Goal: Task Accomplishment & Management: Use online tool/utility

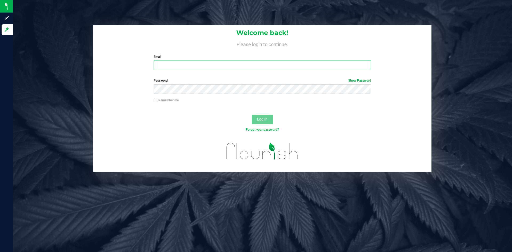
type input "gloria@dragonflymichigan.com"
click at [264, 119] on span "Log In" at bounding box center [262, 119] width 10 height 4
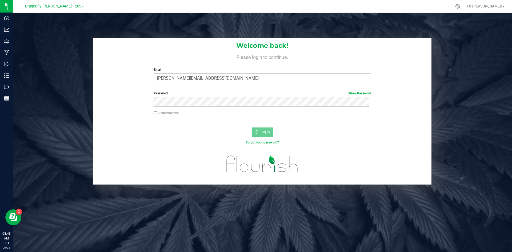
click at [58, 3] on link "Dragonfly [PERSON_NAME] - 283" at bounding box center [54, 5] width 59 height 5
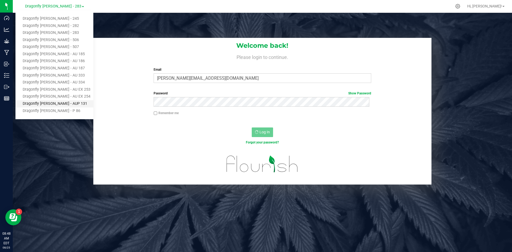
click at [68, 106] on link "Dragonfly [PERSON_NAME] - AUP 131" at bounding box center [54, 103] width 78 height 7
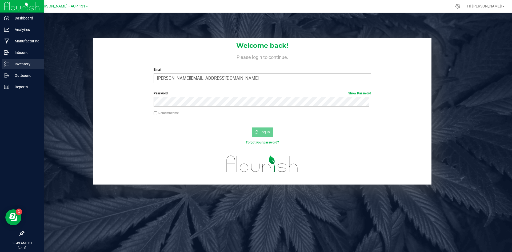
click at [19, 62] on p "Inventory" at bounding box center [25, 64] width 32 height 6
click at [9, 62] on line at bounding box center [7, 62] width 3 height 0
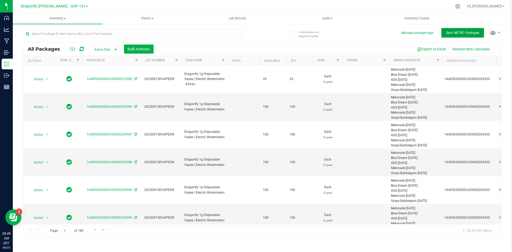
click at [457, 33] on span "Sync METRC Packages" at bounding box center [462, 33] width 33 height 4
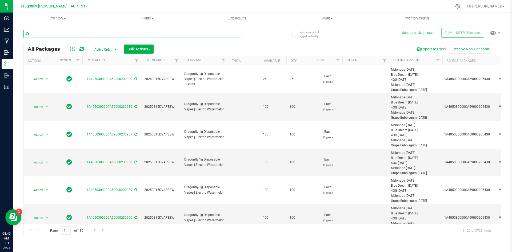
click at [187, 36] on input "text" at bounding box center [132, 34] width 218 height 8
type input "207010"
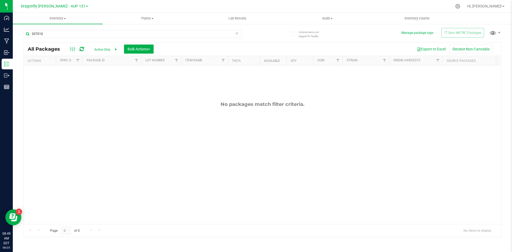
click at [237, 33] on icon at bounding box center [237, 33] width 4 height 6
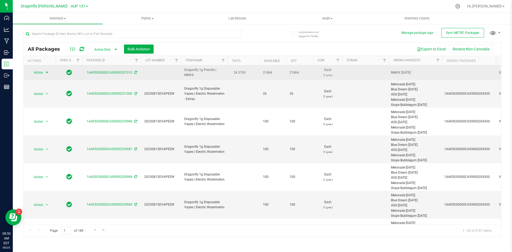
click at [36, 73] on span "Action" at bounding box center [36, 72] width 14 height 7
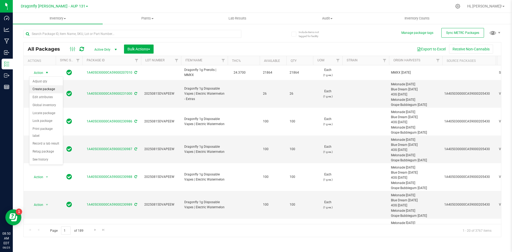
click at [45, 88] on li "Create package" at bounding box center [46, 89] width 34 height 8
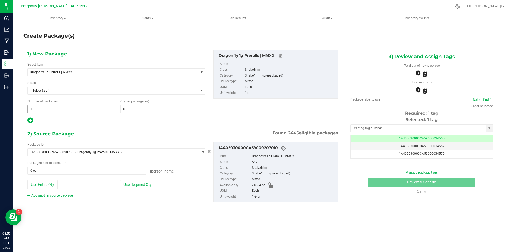
click at [69, 112] on span "1 1" at bounding box center [69, 109] width 85 height 8
click at [69, 112] on input "1" at bounding box center [70, 108] width 84 height 7
type input "43"
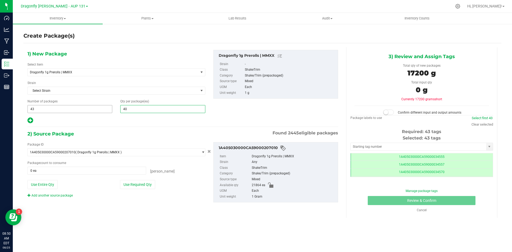
type input "4"
type input "500"
click at [146, 185] on button "Use Required Qty" at bounding box center [137, 184] width 35 height 9
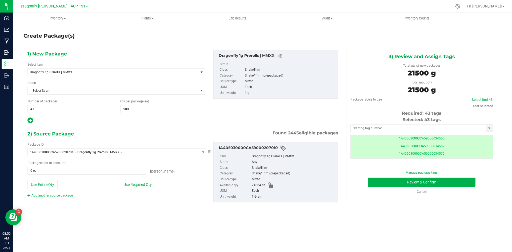
type input "21500 ea"
click at [370, 125] on input "text" at bounding box center [418, 128] width 135 height 7
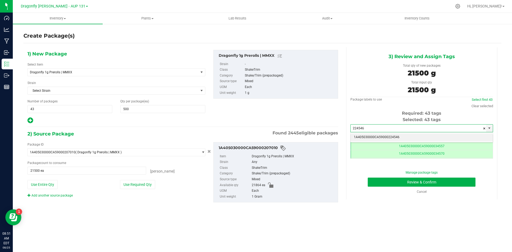
click at [385, 137] on li "1A405030000CA59000224546" at bounding box center [422, 137] width 142 height 8
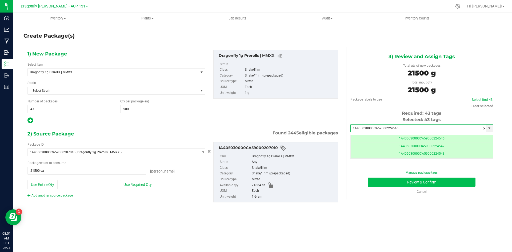
type input "1A405030000CA59000224546"
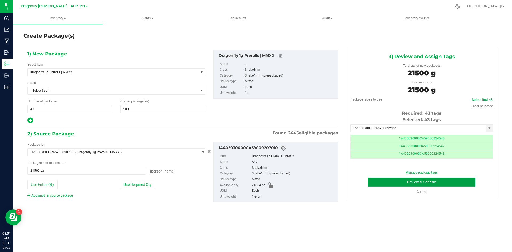
click at [450, 183] on button "Review & Confirm" at bounding box center [422, 182] width 108 height 9
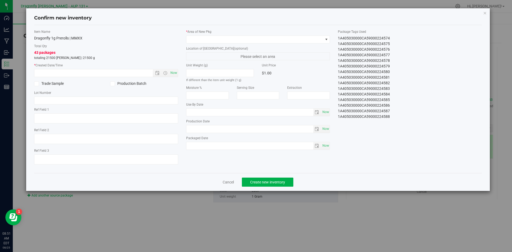
drag, startPoint x: 337, startPoint y: 38, endPoint x: 399, endPoint y: 125, distance: 106.9
click at [399, 125] on div "Item Name Dragonfly 1g Prerolls | MMXX Total Qty 43 packages totaling 21500 eac…" at bounding box center [258, 98] width 456 height 139
copy div "1A405030000CA59000224546 1A405030000CA59000224547 1A405030000CA59000224548 1A40…"
click at [229, 181] on link "Cancel" at bounding box center [228, 181] width 11 height 5
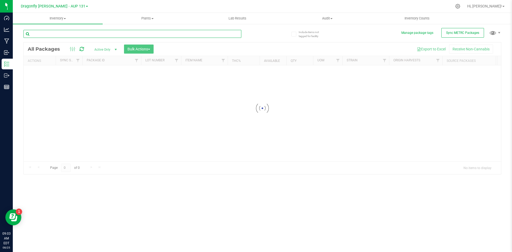
click at [73, 36] on input "text" at bounding box center [132, 34] width 218 height 8
type input "0"
click at [123, 36] on input "text" at bounding box center [132, 34] width 218 height 8
type input "07527"
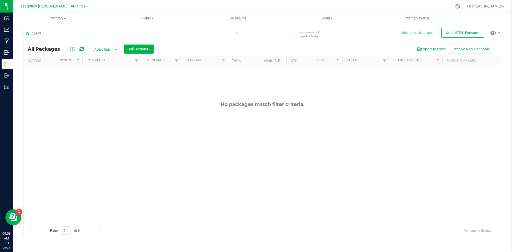
click at [237, 34] on icon at bounding box center [237, 33] width 4 height 6
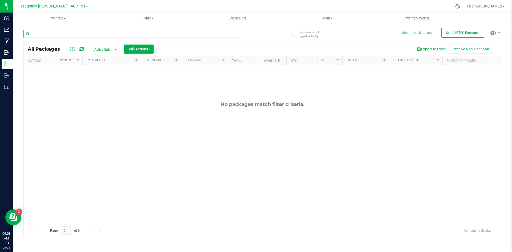
paste input "1A405030000C932000007527"
type input "1A405030000C932000007527"
click at [237, 33] on icon at bounding box center [237, 33] width 4 height 6
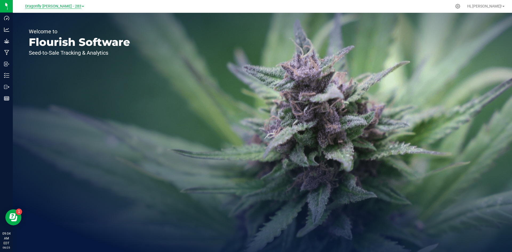
click at [64, 6] on span "Dragonfly [PERSON_NAME] - 283" at bounding box center [53, 6] width 56 height 5
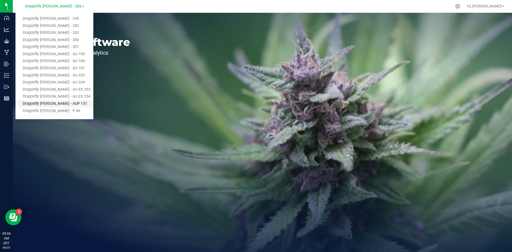
click at [54, 103] on link "Dragonfly [PERSON_NAME] - AUP 131" at bounding box center [54, 103] width 78 height 7
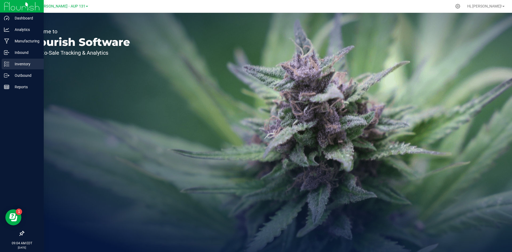
click at [22, 63] on p "Inventory" at bounding box center [25, 64] width 32 height 6
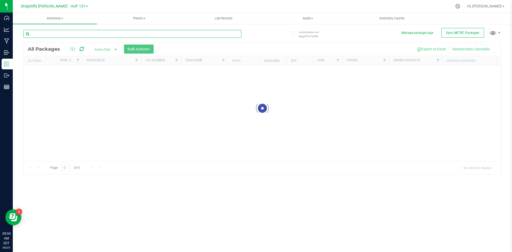
click at [175, 33] on input "text" at bounding box center [132, 34] width 218 height 8
type input "07527"
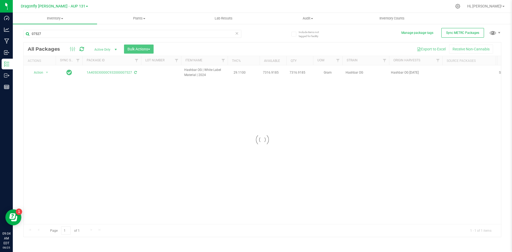
click at [40, 72] on div at bounding box center [262, 139] width 477 height 194
click at [37, 73] on div at bounding box center [40, 72] width 26 height 5
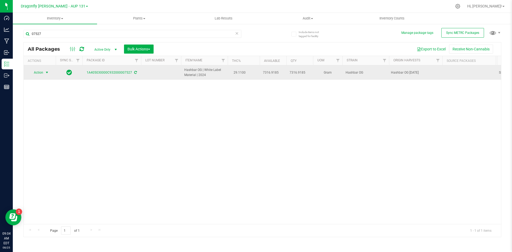
click at [37, 73] on span "Action" at bounding box center [36, 72] width 14 height 7
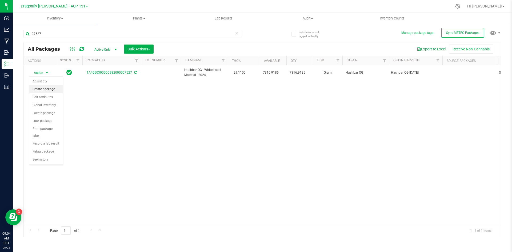
click at [51, 89] on li "Create package" at bounding box center [46, 89] width 34 height 8
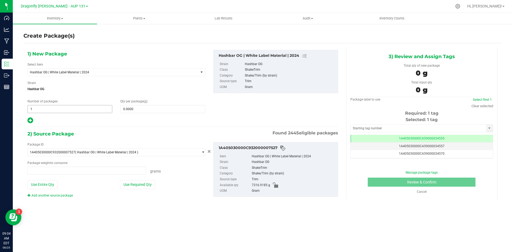
type input "0.0000 g"
click at [73, 105] on div "Number of packages 1 1" at bounding box center [69, 106] width 93 height 14
click at [71, 109] on span "1 1" at bounding box center [69, 109] width 85 height 8
click at [71, 109] on input "1" at bounding box center [70, 108] width 84 height 7
type input "21"
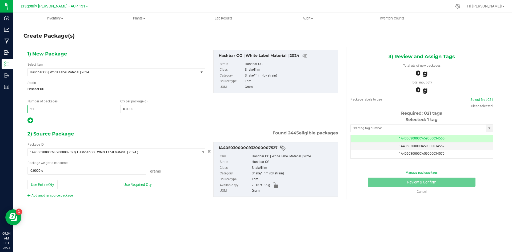
type input "21"
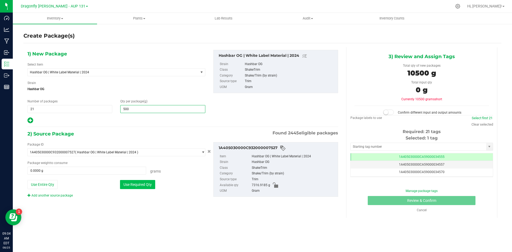
type input "500"
type input "500.0000"
click at [149, 185] on button "Use Required Qty" at bounding box center [137, 184] width 35 height 9
type input "7316.9185 g"
click at [148, 109] on span "500.0000 500" at bounding box center [162, 109] width 85 height 8
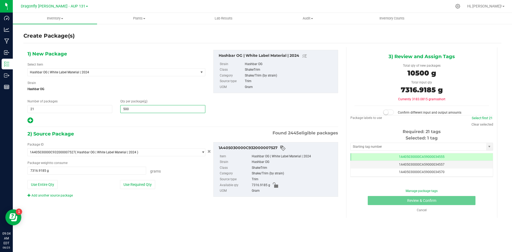
click at [148, 109] on input "500" at bounding box center [163, 108] width 84 height 7
click at [75, 110] on span "21 21" at bounding box center [69, 109] width 85 height 8
type input "0.0000"
click at [76, 110] on input "21" at bounding box center [70, 108] width 84 height 7
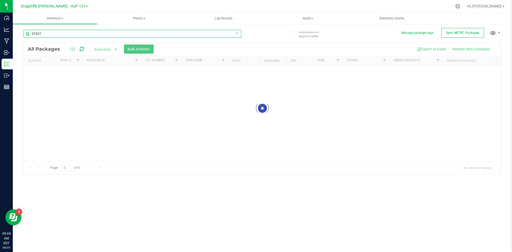
click at [71, 35] on input "07527" at bounding box center [132, 34] width 218 height 8
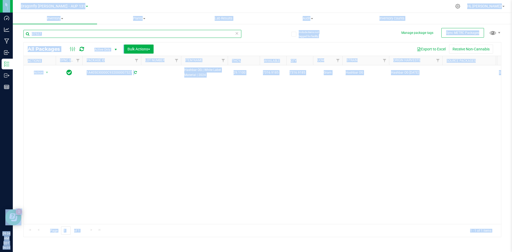
click at [72, 31] on input "07527" at bounding box center [132, 34] width 218 height 8
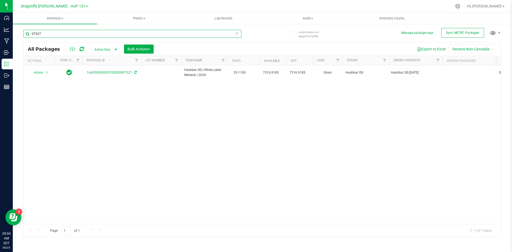
click at [71, 34] on input "07527" at bounding box center [132, 34] width 218 height 8
type input "207010"
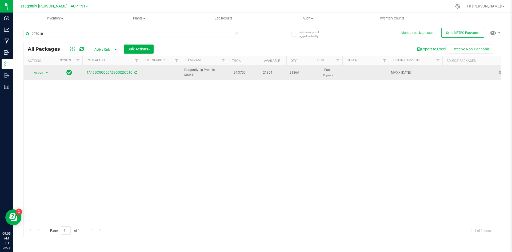
click at [47, 74] on span "select" at bounding box center [47, 72] width 4 height 4
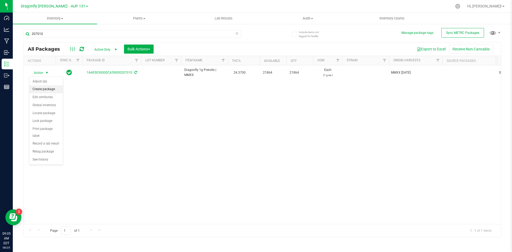
click at [49, 88] on li "Create package" at bounding box center [46, 89] width 34 height 8
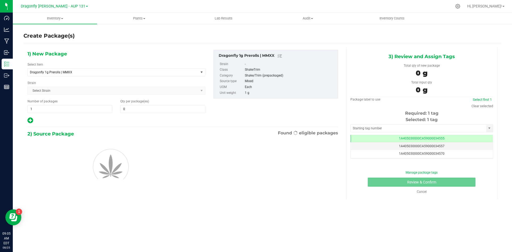
type input "0"
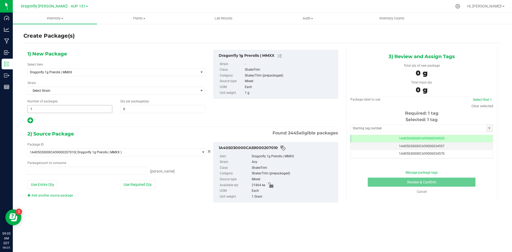
type input "0 ea"
click at [67, 109] on span "1 1" at bounding box center [69, 109] width 85 height 8
click at [67, 109] on input "1" at bounding box center [70, 108] width 84 height 7
type input "21"
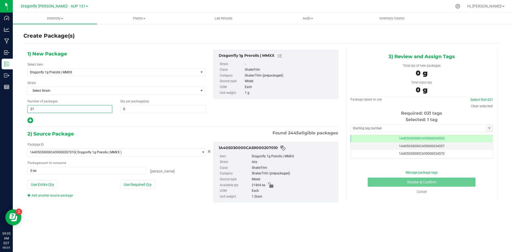
type input "21"
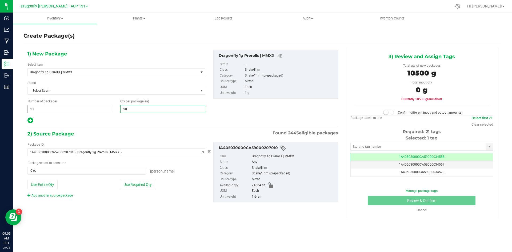
type input "500"
click at [145, 186] on button "Use Required Qty" at bounding box center [137, 184] width 35 height 9
type input "10500 ea"
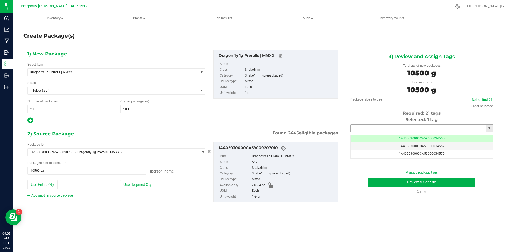
click at [415, 126] on input "text" at bounding box center [418, 128] width 135 height 7
click at [411, 138] on li "1A405030000CA59000224593" at bounding box center [422, 137] width 142 height 8
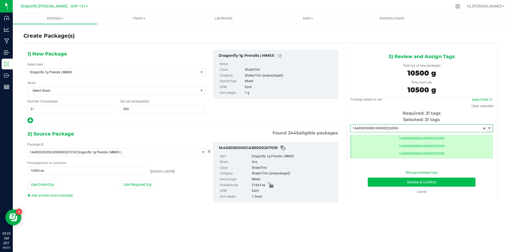
type input "1A405030000CA59000224593"
click at [442, 185] on button "Review & Confirm" at bounding box center [422, 182] width 108 height 9
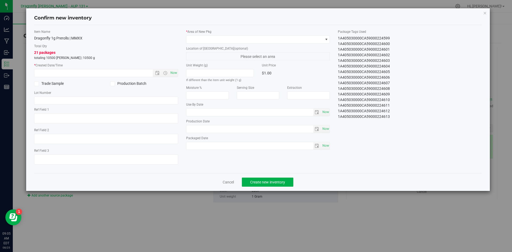
drag, startPoint x: 335, startPoint y: 38, endPoint x: 408, endPoint y: 130, distance: 117.7
click at [408, 130] on div "Item Name Dragonfly 1g Prerolls | MMXX Total Qty 21 packages totaling 10500 eac…" at bounding box center [258, 98] width 456 height 139
copy div "1A405030000CA59000224593 1A405030000CA59000224594 1A405030000CA59000224595 1A40…"
click at [230, 179] on div "Cancel Create new inventory" at bounding box center [258, 182] width 448 height 18
click at [231, 184] on link "Cancel" at bounding box center [228, 181] width 11 height 5
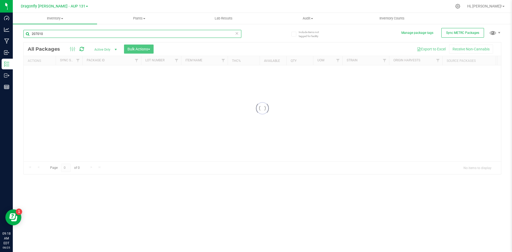
click at [83, 35] on input "207010" at bounding box center [132, 34] width 218 height 8
paste input "1A405030000CA59000207481"
type input "1A405030000CA59000207481"
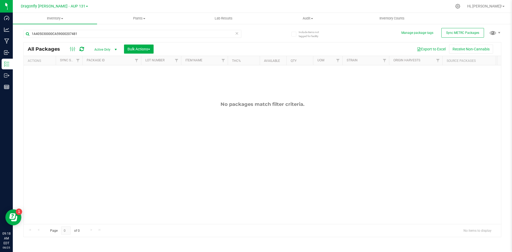
click at [237, 33] on icon at bounding box center [237, 33] width 4 height 6
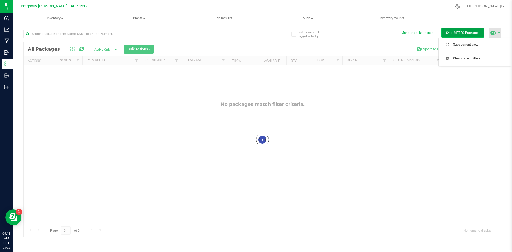
click at [468, 34] on div "Inventory All packages All inventory Waste log Create inventory Plants All plan…" at bounding box center [262, 132] width 499 height 239
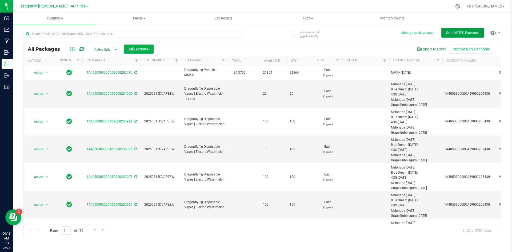
click at [466, 32] on span "Sync METRC Packages" at bounding box center [462, 33] width 33 height 4
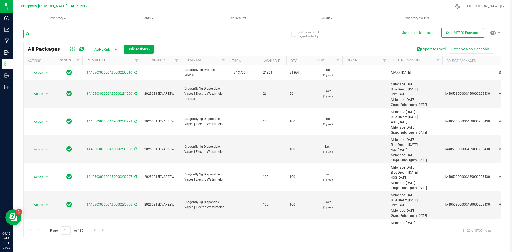
click at [127, 34] on input "text" at bounding box center [132, 34] width 218 height 8
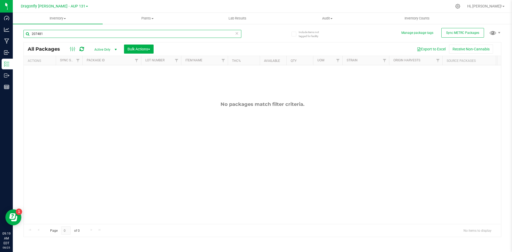
type input "207481"
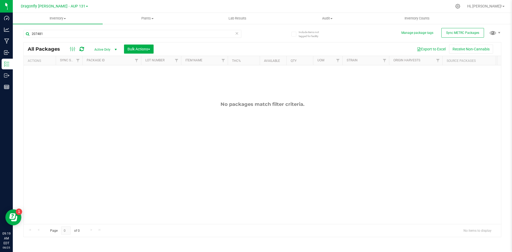
click at [236, 34] on icon at bounding box center [237, 33] width 4 height 6
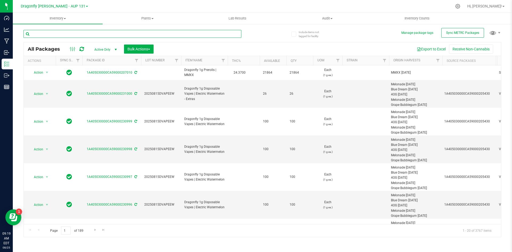
click at [236, 34] on input "text" at bounding box center [132, 34] width 218 height 8
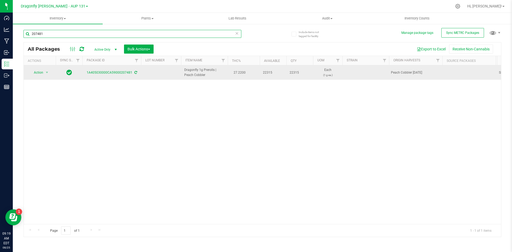
type input "207481"
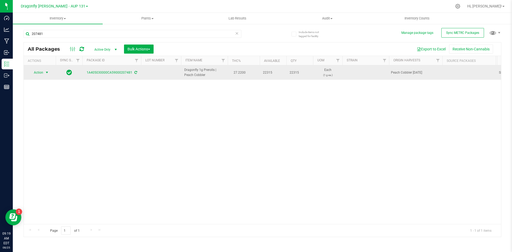
click at [44, 73] on span "select" at bounding box center [47, 72] width 7 height 7
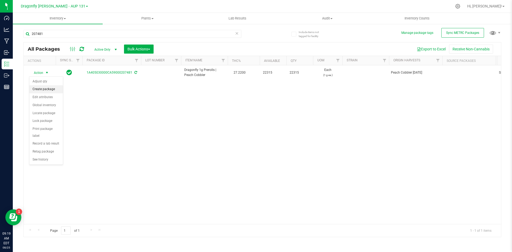
click at [47, 91] on li "Create package" at bounding box center [46, 89] width 34 height 8
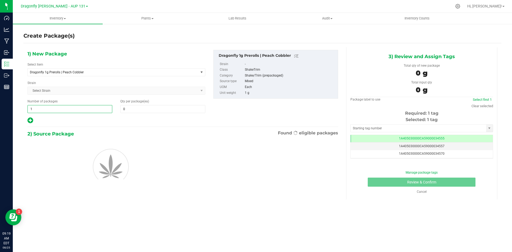
click at [74, 105] on span "1 1" at bounding box center [69, 109] width 85 height 8
click at [74, 105] on input "1" at bounding box center [70, 108] width 84 height 7
type input "44"
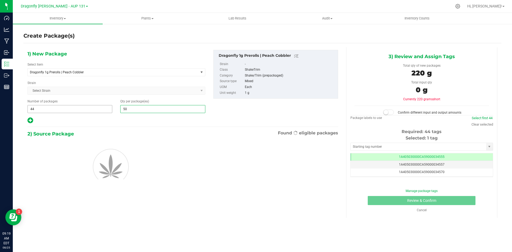
type input "500"
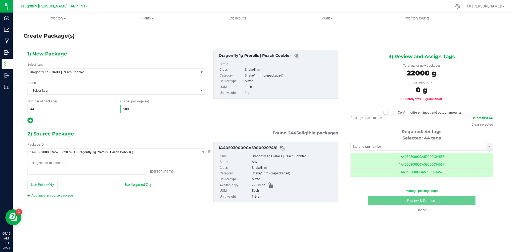
type input "0 ea"
type input "500"
click at [144, 186] on button "Use Required Qty" at bounding box center [137, 184] width 35 height 9
type input "22000 ea"
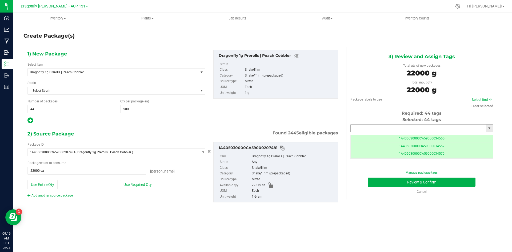
click at [385, 127] on input "text" at bounding box center [418, 128] width 135 height 7
click at [393, 142] on div "1A405030000CA59000224618 No matching tags" at bounding box center [421, 137] width 143 height 10
click at [391, 138] on li "1A405030000CA59000224618" at bounding box center [422, 137] width 142 height 8
type input "1A405030000CA59000224618"
click at [420, 180] on button "Review & Confirm" at bounding box center [422, 182] width 108 height 9
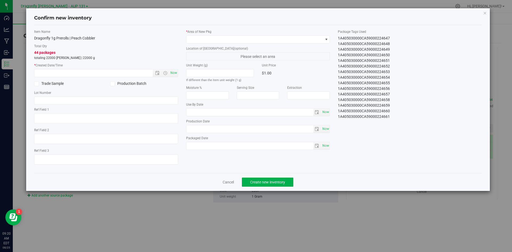
drag, startPoint x: 337, startPoint y: 38, endPoint x: 401, endPoint y: 127, distance: 109.7
click at [401, 127] on div "Item Name Dragonfly 1g Prerolls | Peach Cobbler Total Qty 44 packages totaling …" at bounding box center [258, 98] width 456 height 139
copy div "1A405030000CA59000224618 1A405030000CA59000224619 1A405030000CA59000224620 1A40…"
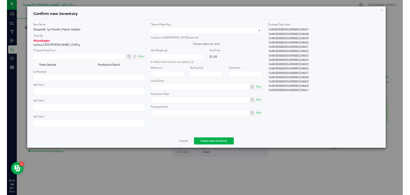
scroll to position [162, 0]
